Goal: Information Seeking & Learning: Check status

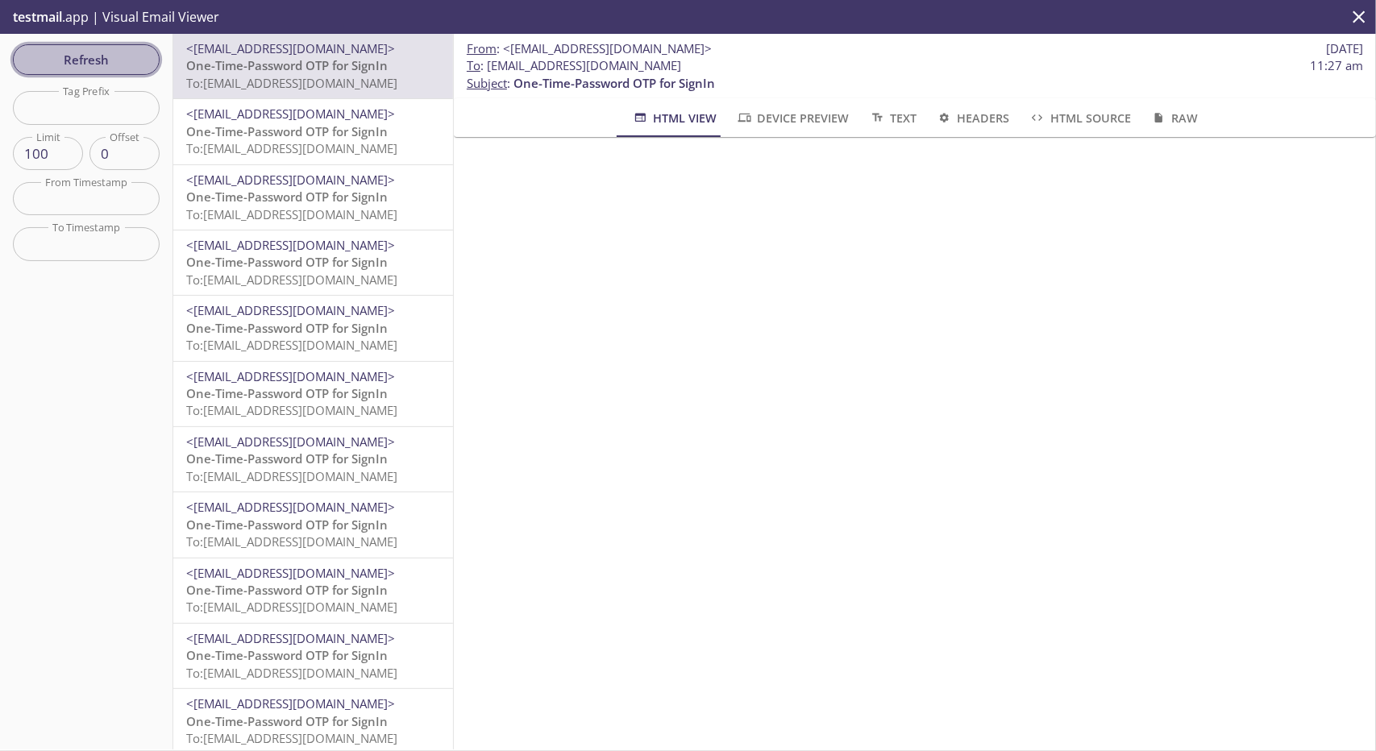
click at [135, 57] on span "Refresh" at bounding box center [86, 59] width 121 height 21
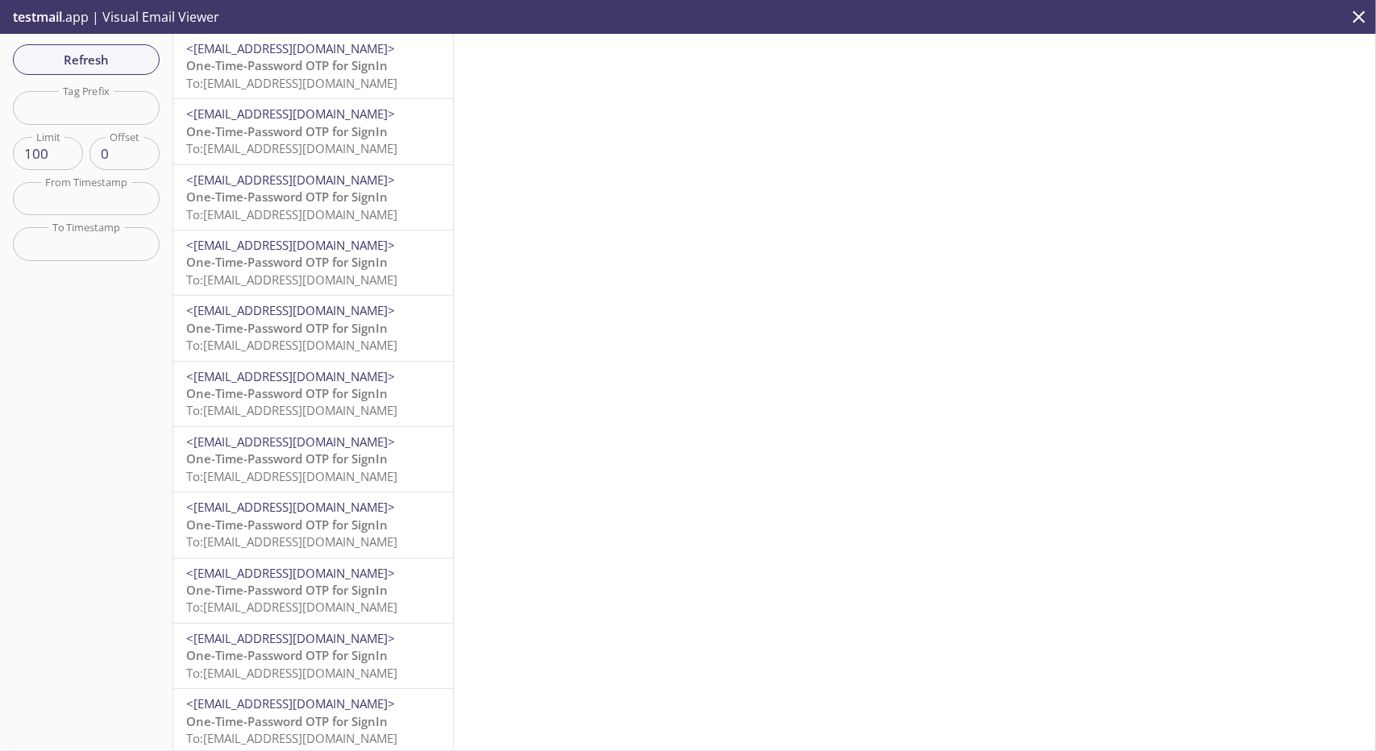
click at [268, 85] on span "To: [EMAIL_ADDRESS][DOMAIN_NAME]" at bounding box center [291, 83] width 211 height 16
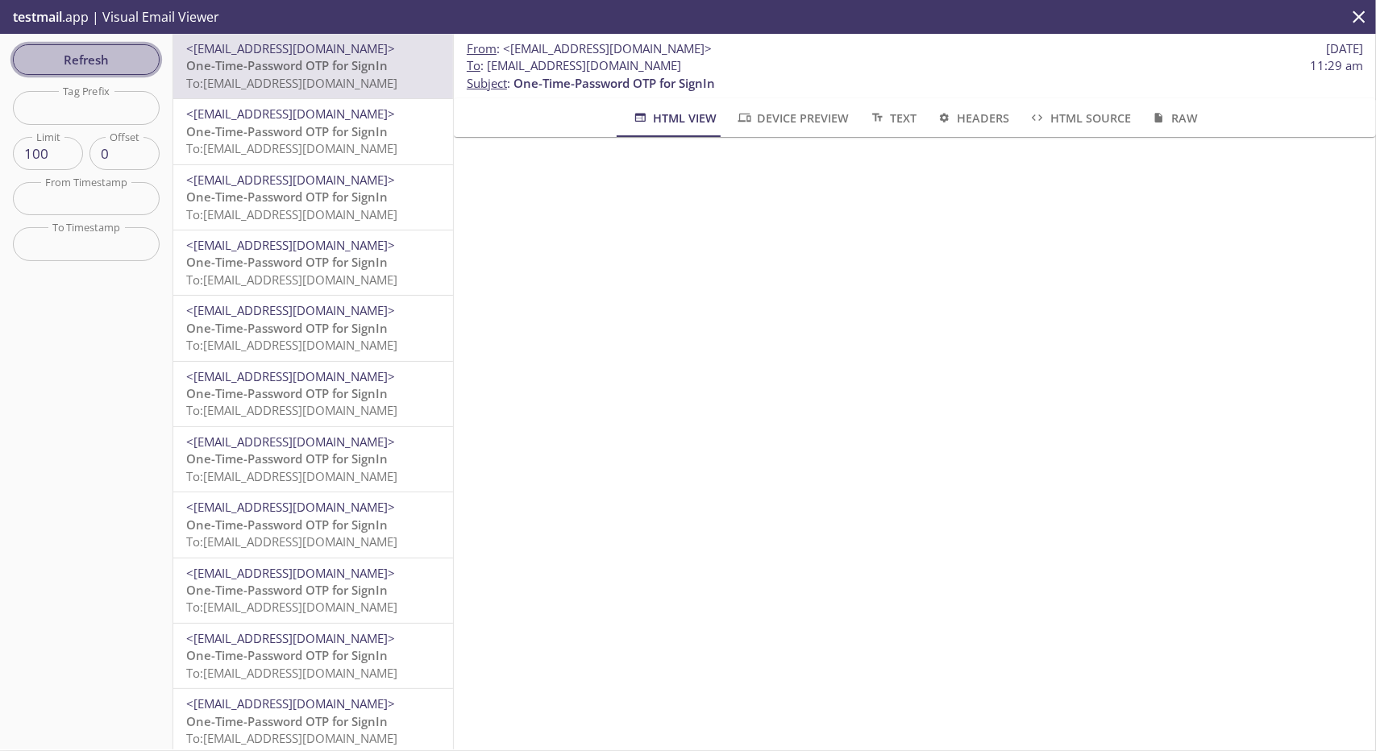
click at [114, 53] on span "Refresh" at bounding box center [86, 59] width 121 height 21
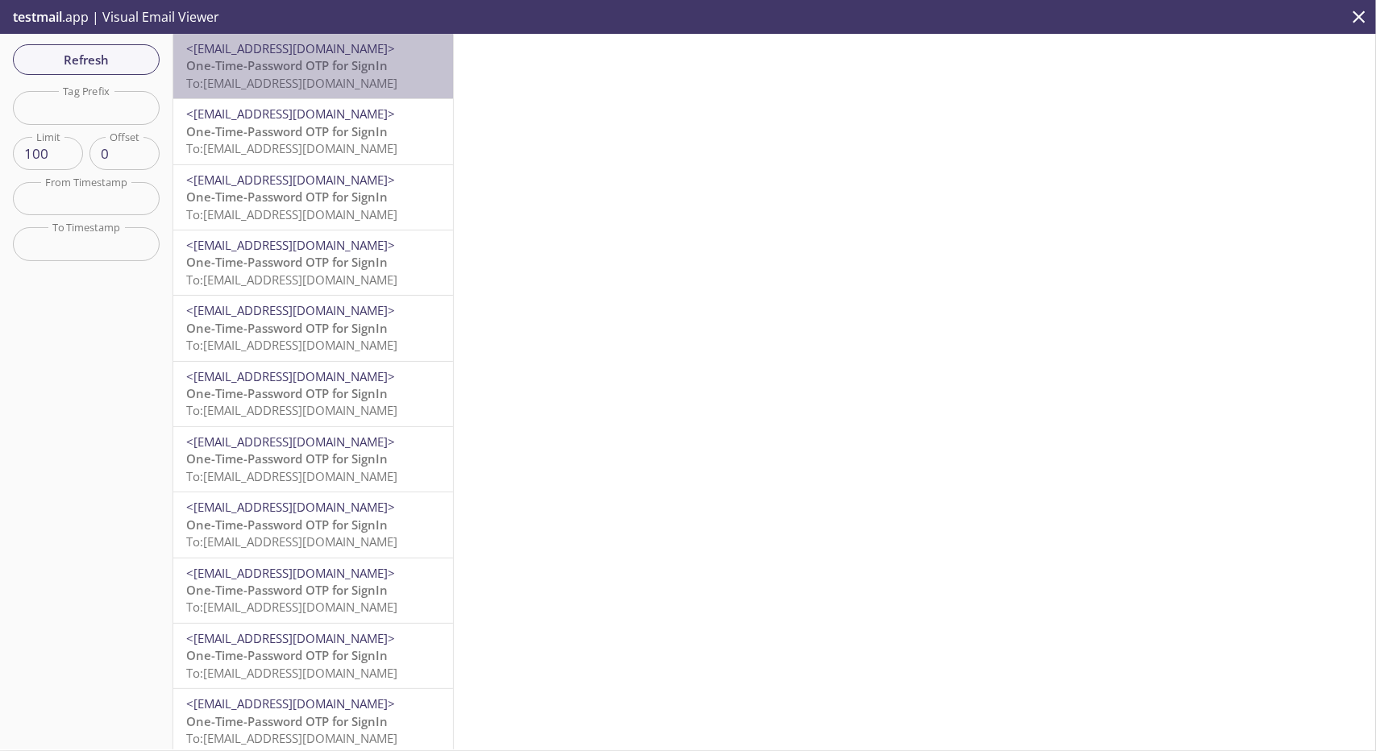
click at [339, 59] on span "One-Time-Password OTP for SignIn" at bounding box center [287, 65] width 202 height 16
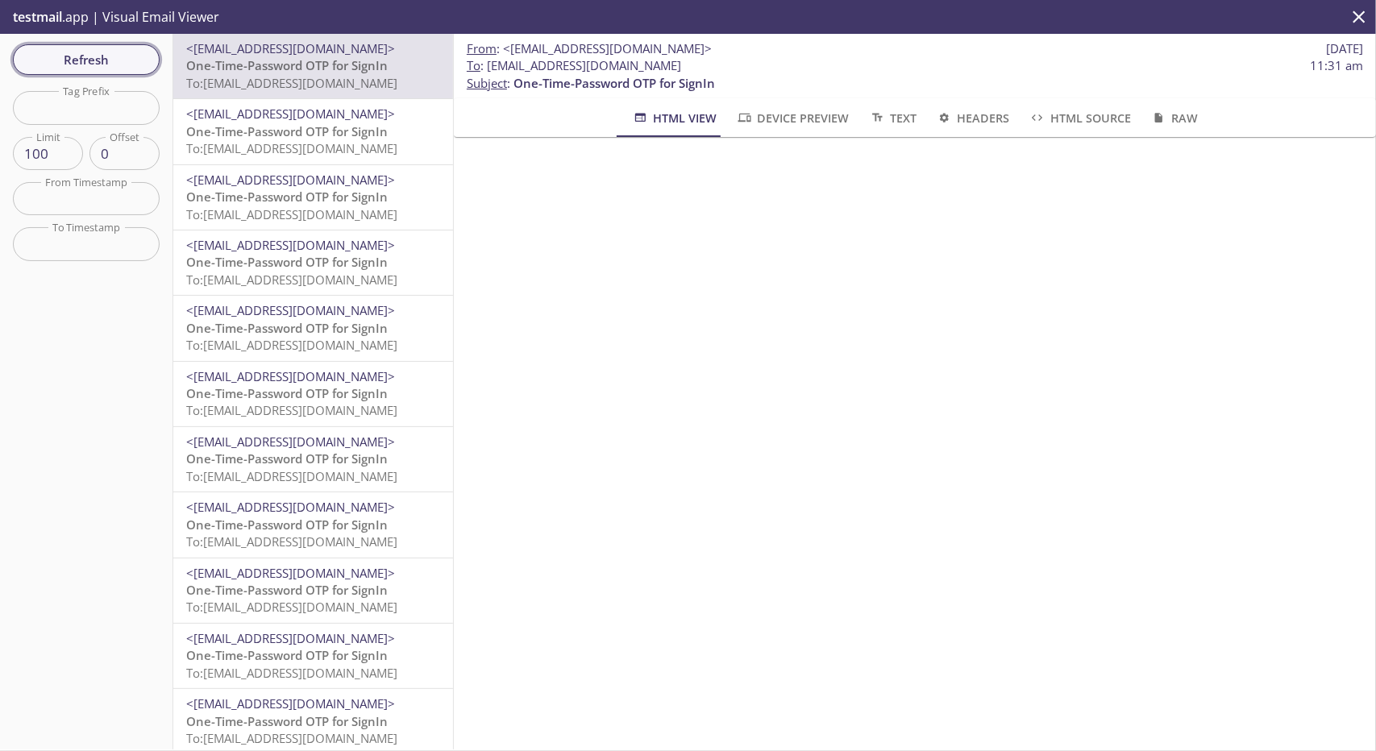
click at [146, 58] on span "Refresh" at bounding box center [86, 59] width 121 height 21
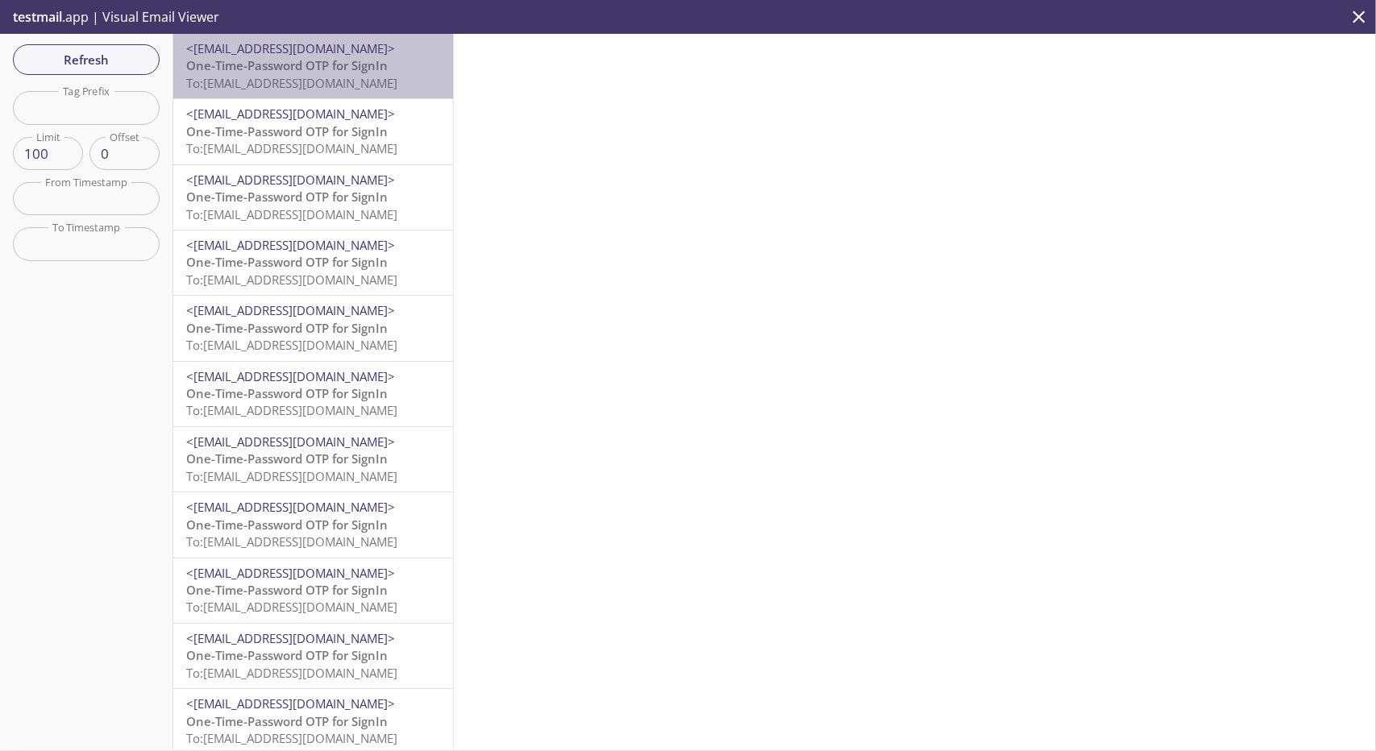
click at [426, 41] on span "<[EMAIL_ADDRESS][DOMAIN_NAME]>" at bounding box center [313, 48] width 254 height 17
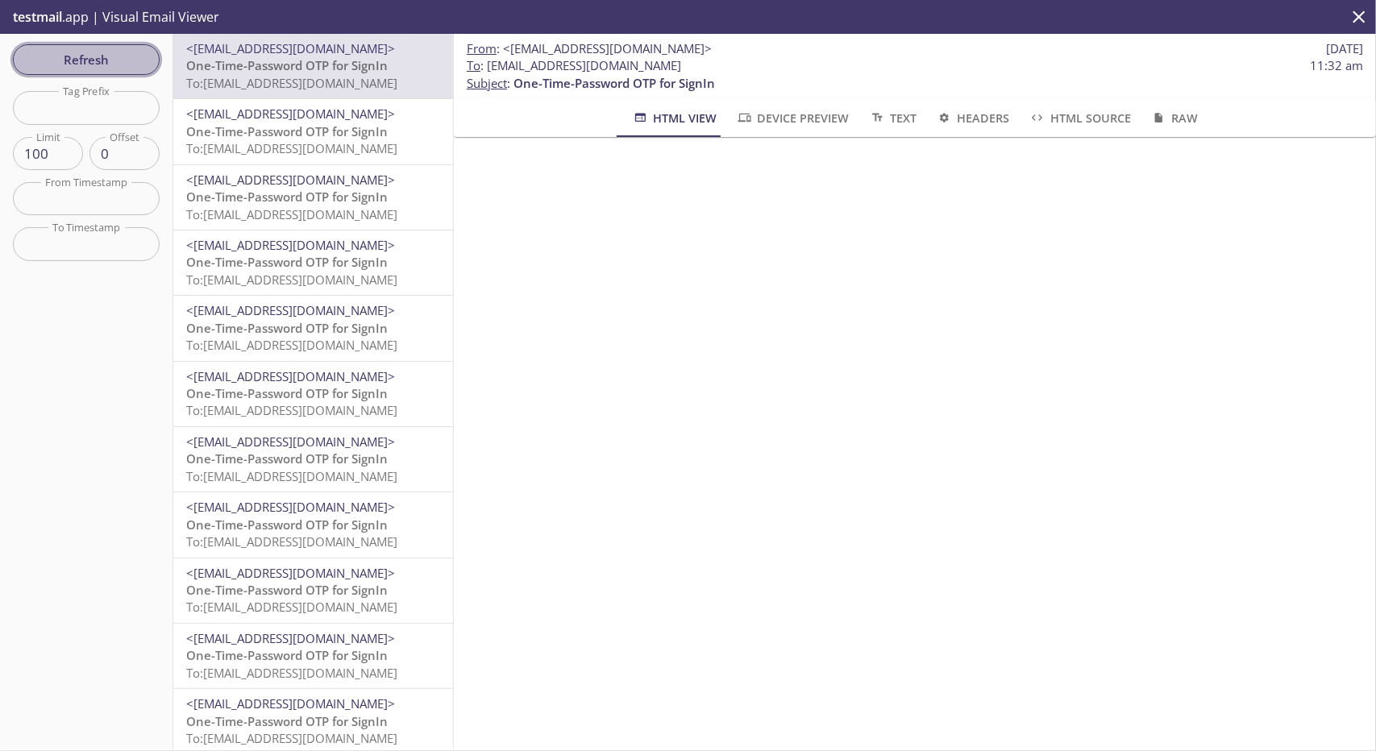
click at [114, 56] on span "Refresh" at bounding box center [86, 59] width 121 height 21
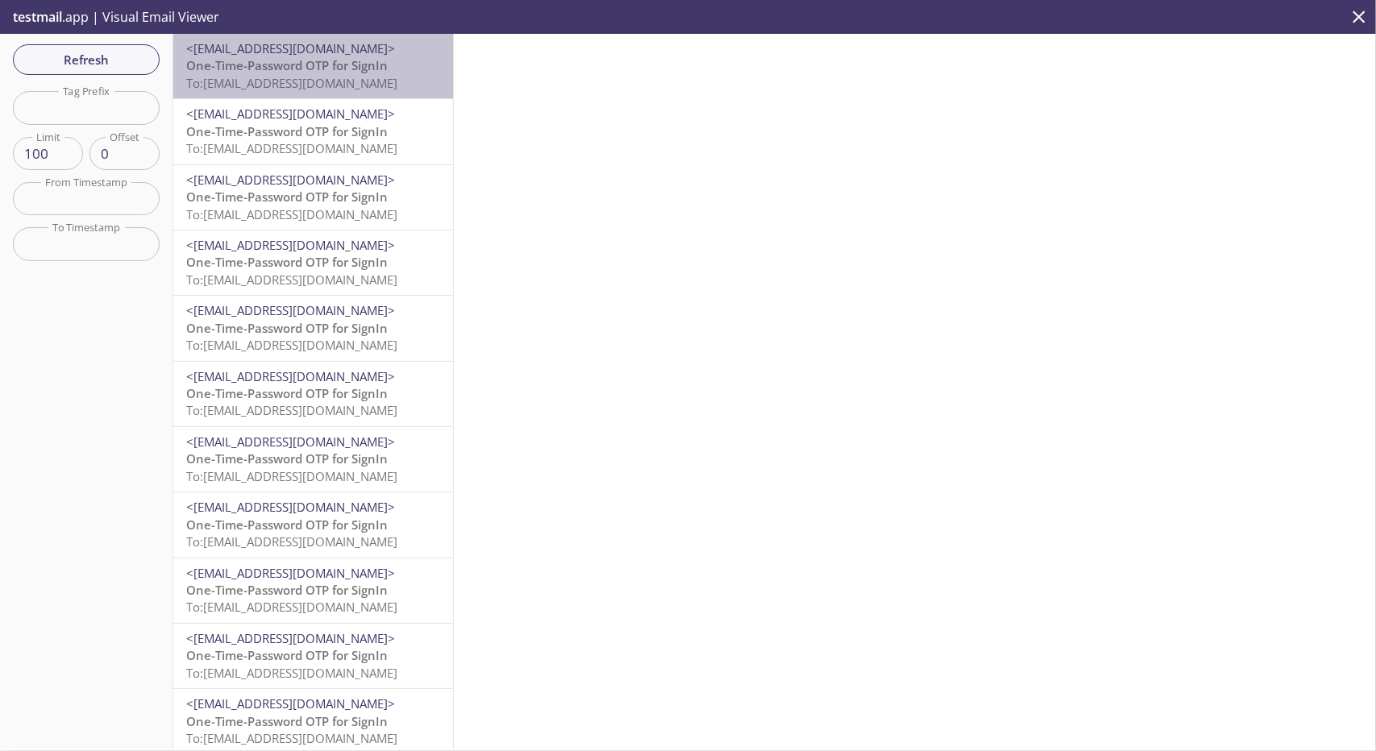
click at [335, 72] on span "One-Time-Password OTP for SignIn" at bounding box center [287, 65] width 202 height 16
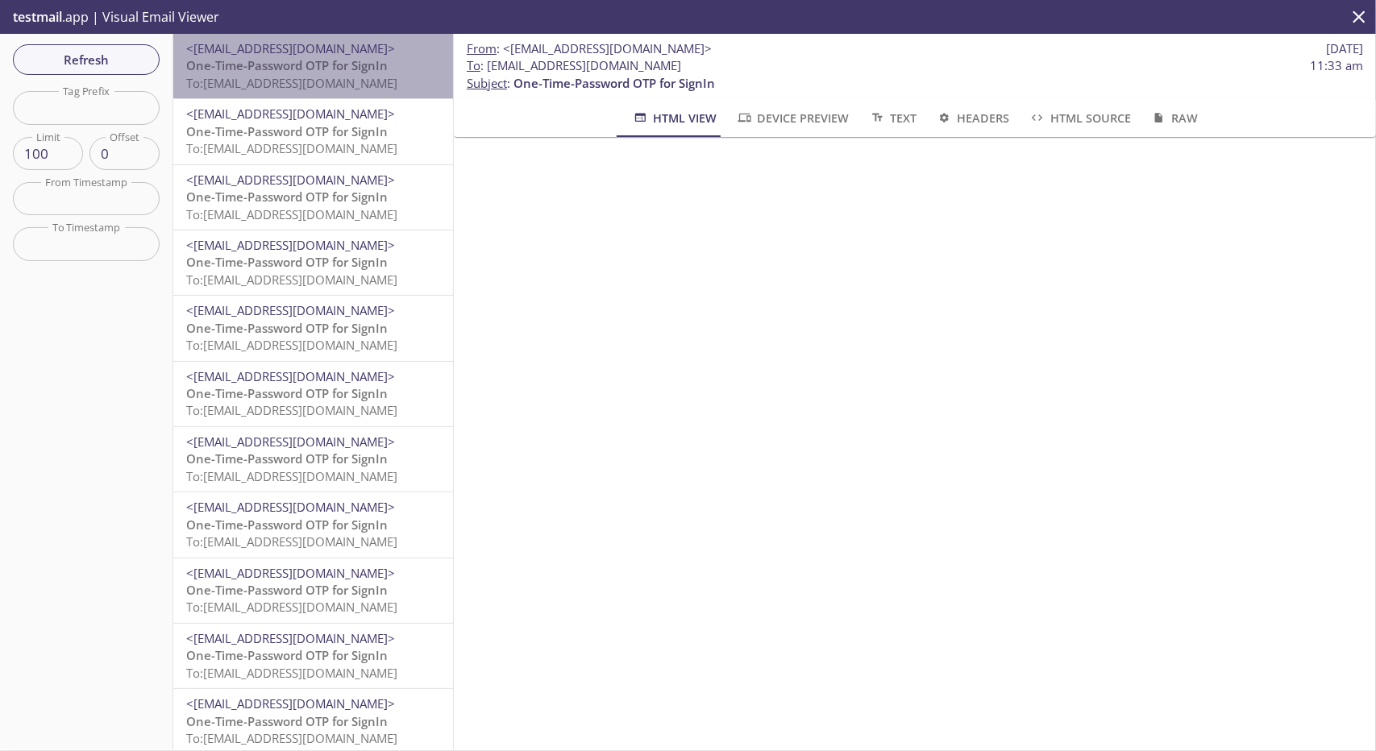
click at [361, 65] on span "One-Time-Password OTP for SignIn" at bounding box center [287, 65] width 202 height 16
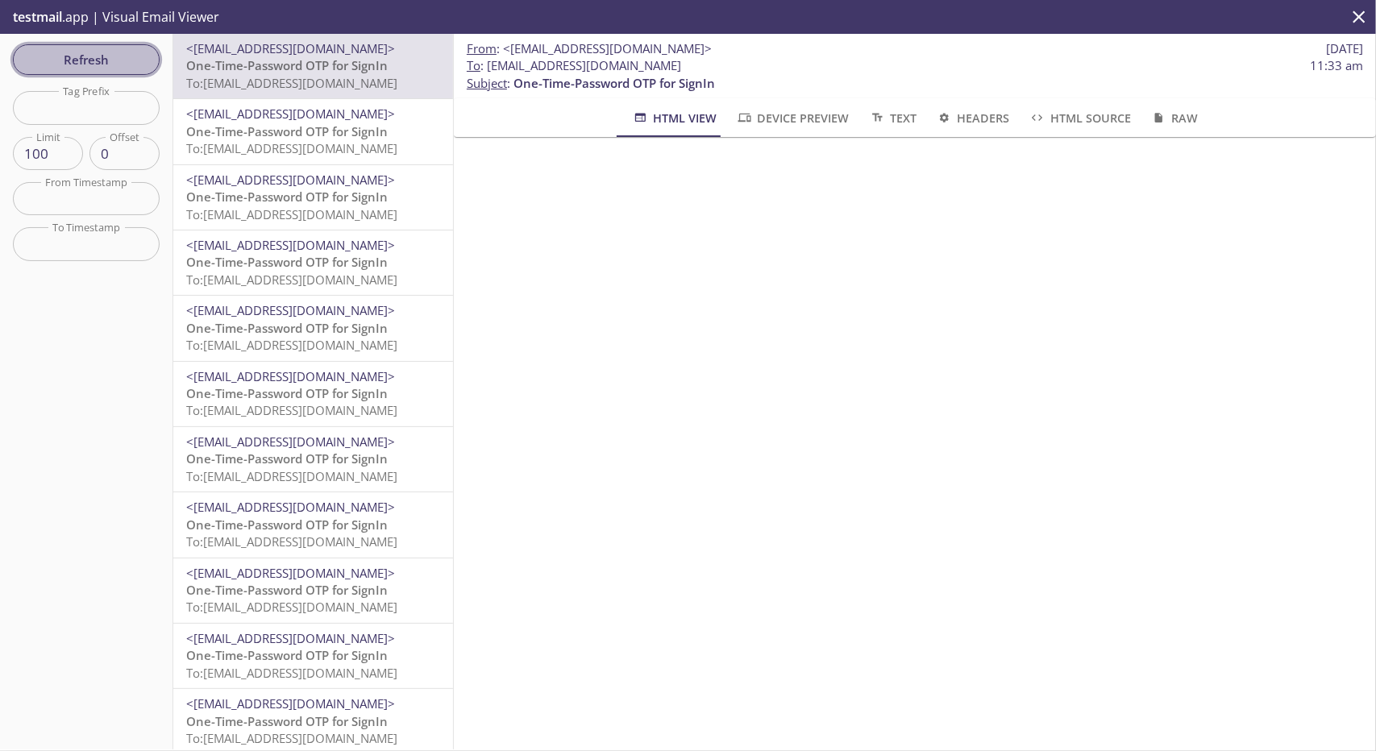
click at [110, 59] on span "Refresh" at bounding box center [86, 59] width 121 height 21
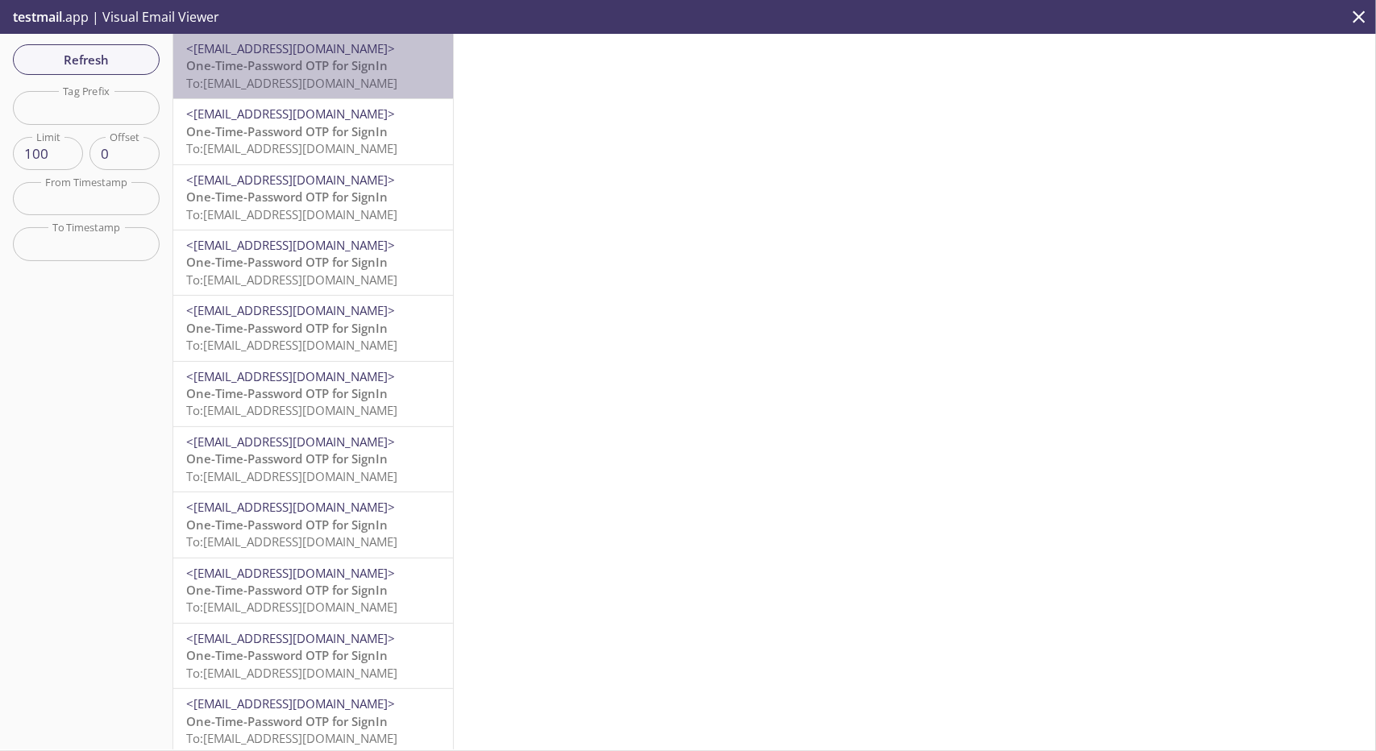
click at [385, 55] on span "<[EMAIL_ADDRESS][DOMAIN_NAME]>" at bounding box center [290, 48] width 209 height 16
